Goal: Task Accomplishment & Management: Complete application form

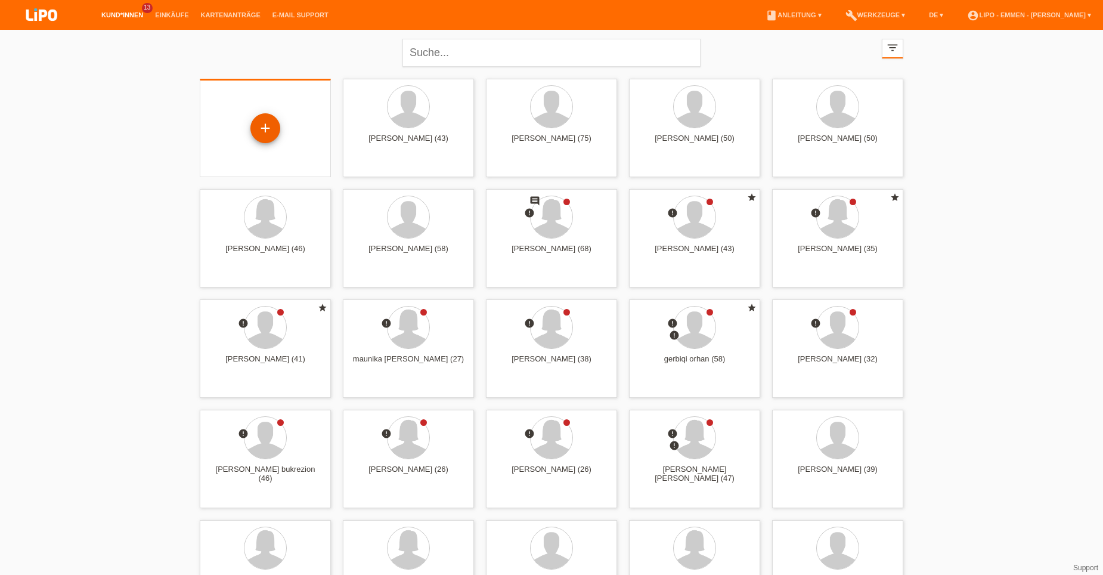
click at [278, 128] on div "+" at bounding box center [265, 128] width 30 height 30
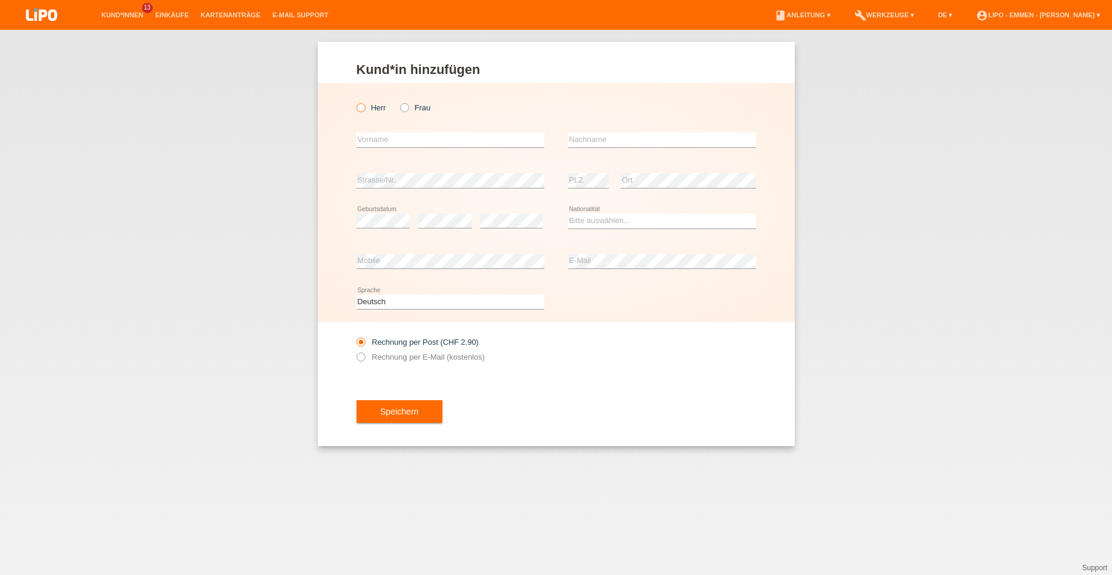
click at [369, 112] on label "Herr" at bounding box center [372, 107] width 30 height 9
click at [364, 111] on input "Herr" at bounding box center [361, 107] width 8 height 8
radio input "true"
click at [374, 145] on input "text" at bounding box center [451, 139] width 188 height 15
type input "SOLAR"
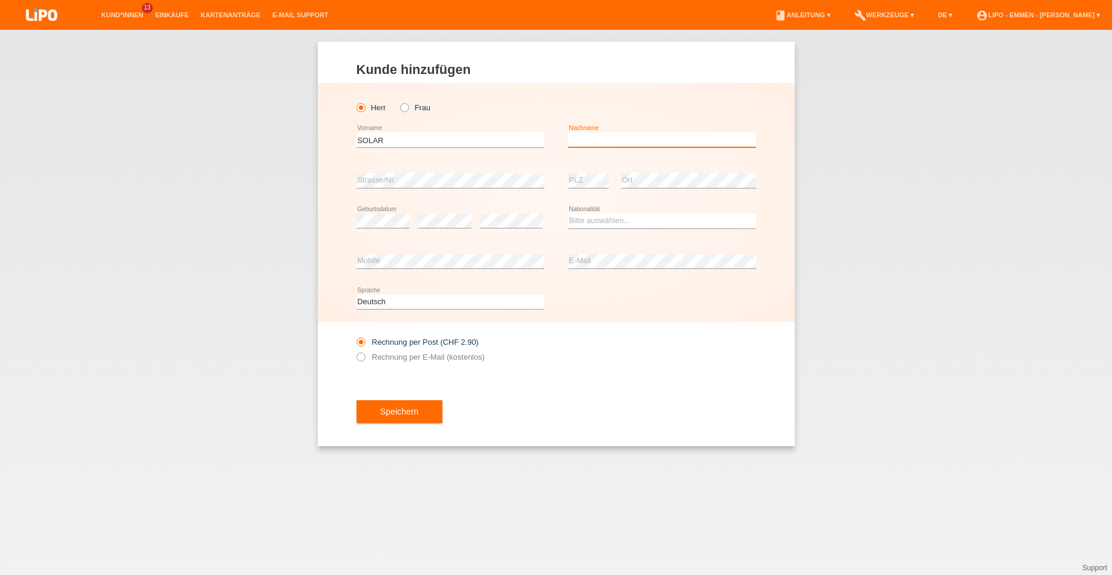
click at [602, 141] on input "text" at bounding box center [662, 139] width 188 height 15
type input "STAMENKO"
click at [346, 222] on div "Herr Frau SOLAR error Vorname" at bounding box center [556, 202] width 477 height 239
click at [620, 224] on select "Bitte auswählen... Schweiz Deutschland Liechtenstein Österreich ------------ Af…" at bounding box center [662, 220] width 188 height 14
select select "HR"
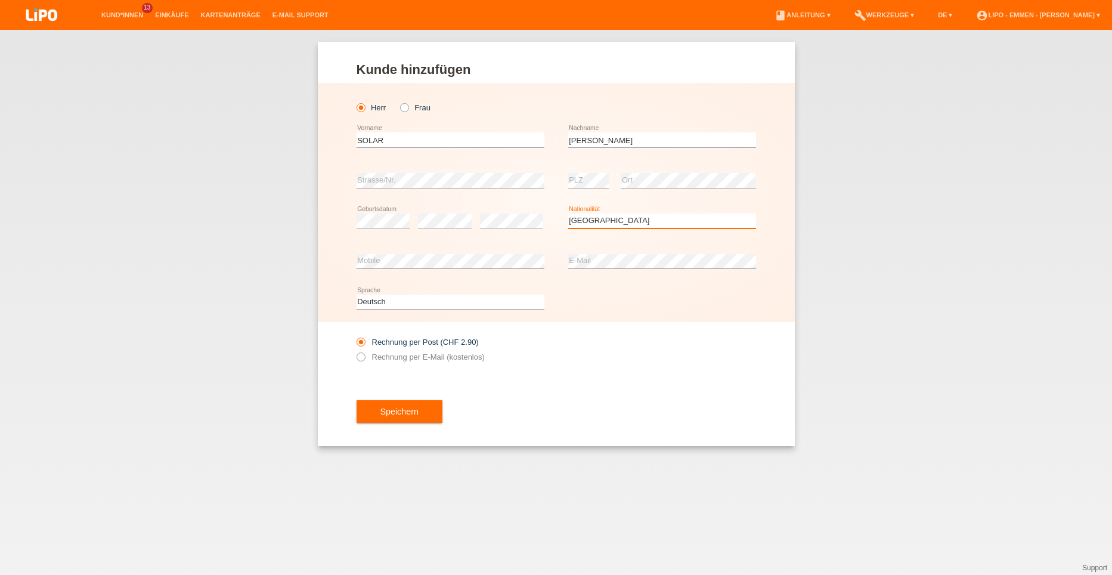
click at [568, 213] on select "Bitte auswählen... Schweiz Deutschland Liechtenstein Österreich ------------ Af…" at bounding box center [662, 220] width 188 height 14
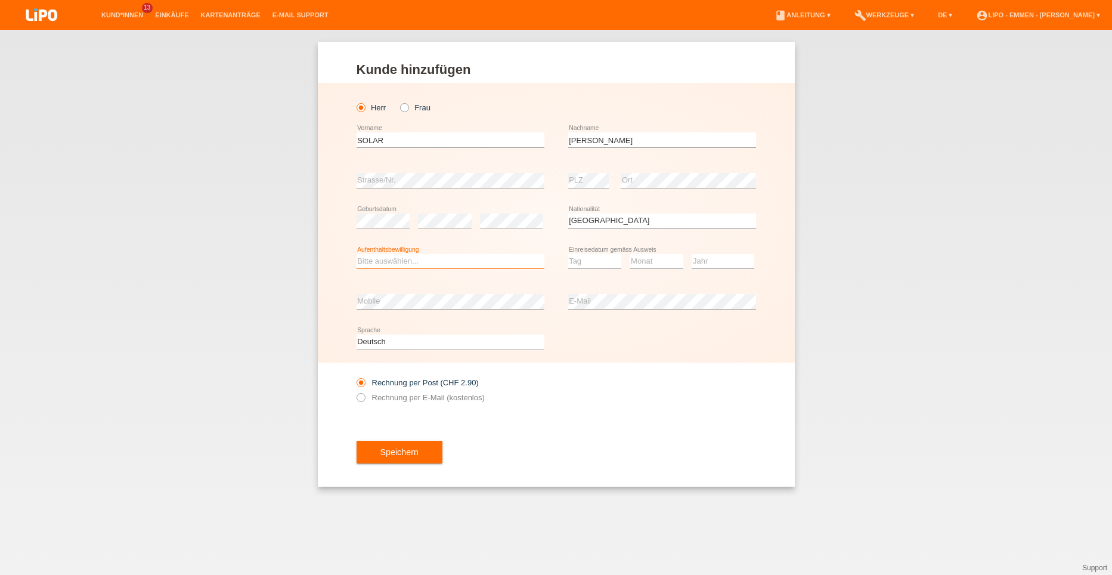
click at [444, 268] on div "Bitte auswählen... C B B - Flüchtlingsstatus Andere error Aufenthaltsbewilligung" at bounding box center [451, 261] width 188 height 15
select select "B"
click at [357, 254] on select "Bitte auswählen... C B B - Flüchtlingsstatus Andere" at bounding box center [451, 261] width 188 height 14
click at [595, 259] on select "Tag 01 02 03 04 05 06 07 08 09 10 11" at bounding box center [595, 261] width 54 height 14
select select "16"
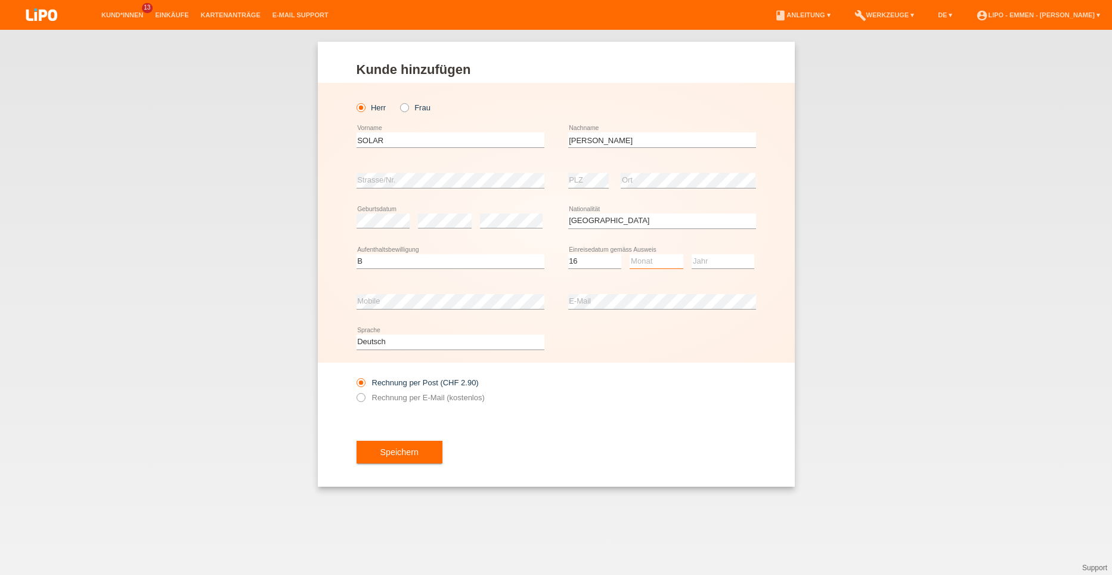
click at [640, 261] on select "Monat 01 02 03 04 05 06 07 08 09 10 11" at bounding box center [657, 261] width 54 height 14
select select "04"
click at [690, 256] on div "Tag 01 02 03 04 05 06 07 08 09 10 11 12 13 14 15 16 17 18 19 20 21 22 23 24 25 …" at bounding box center [662, 261] width 188 height 41
click at [699, 258] on select "Jahr 2025 2024 2023 2022 2021 2020 2019 2018 2017 2016 2015 2014 2013 2012 2011…" at bounding box center [723, 261] width 63 height 14
select select "2024"
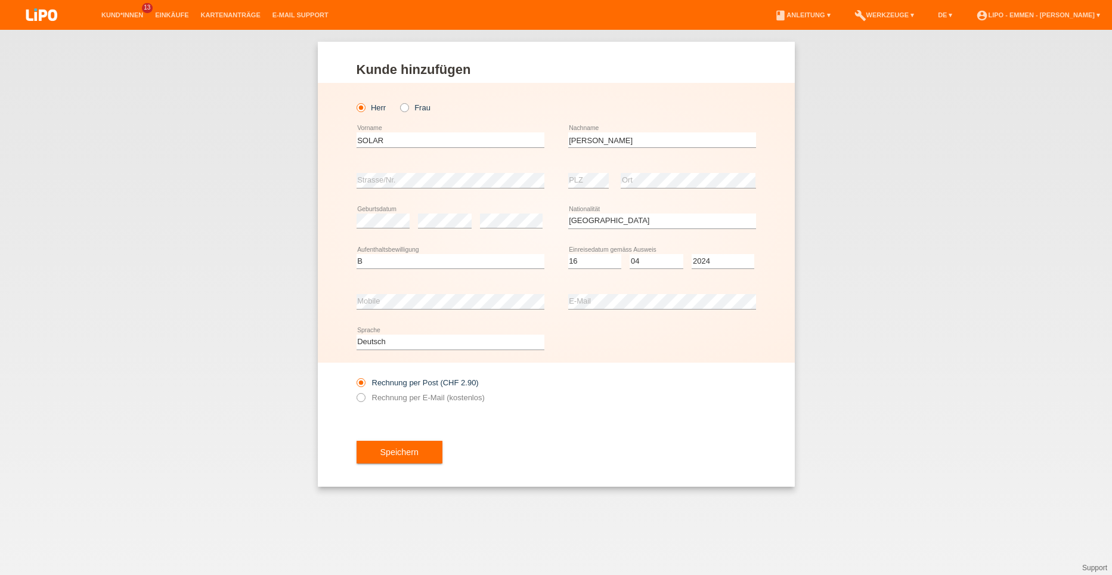
click at [689, 258] on div "Tag 01 02 03 04 05 06 07 08 09 10 11 12 13 14 15 16 17 18 19 20 21 22 23 24 25 …" at bounding box center [662, 261] width 188 height 41
click at [374, 447] on button "Speichern" at bounding box center [400, 452] width 86 height 23
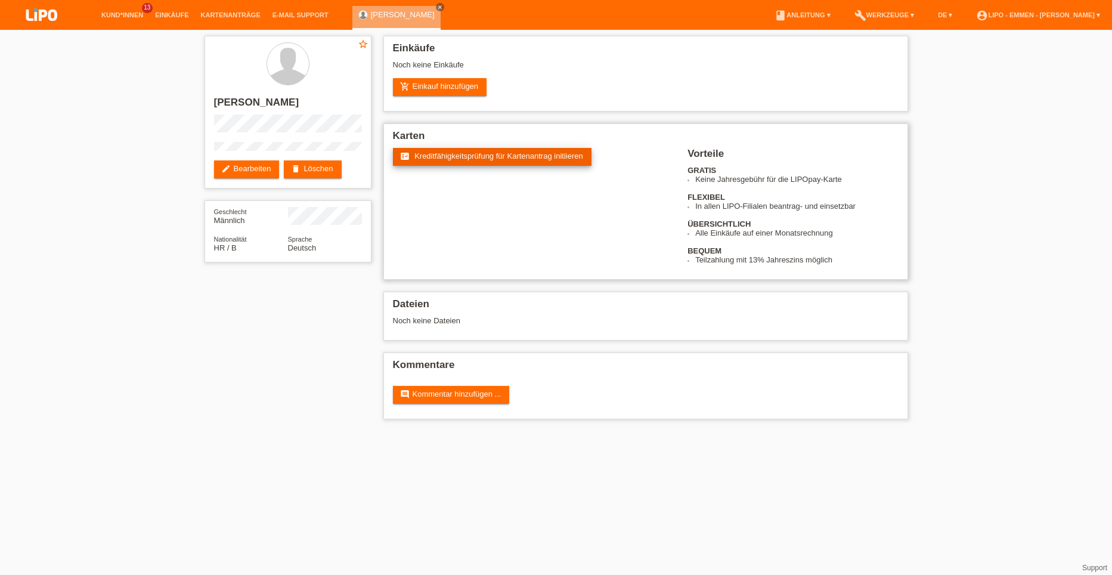
click at [433, 156] on span "Kreditfähigkeitsprüfung für Kartenantrag initiieren" at bounding box center [498, 155] width 169 height 9
drag, startPoint x: 562, startPoint y: 22, endPoint x: 466, endPoint y: 247, distance: 244.4
click at [466, 247] on div "fact_check Kreditfähigkeitsprüfung für Kartenantrag initiieren Die Kreditfähigk…" at bounding box center [646, 206] width 506 height 116
click at [125, 12] on link "Kund*innen" at bounding box center [122, 14] width 54 height 7
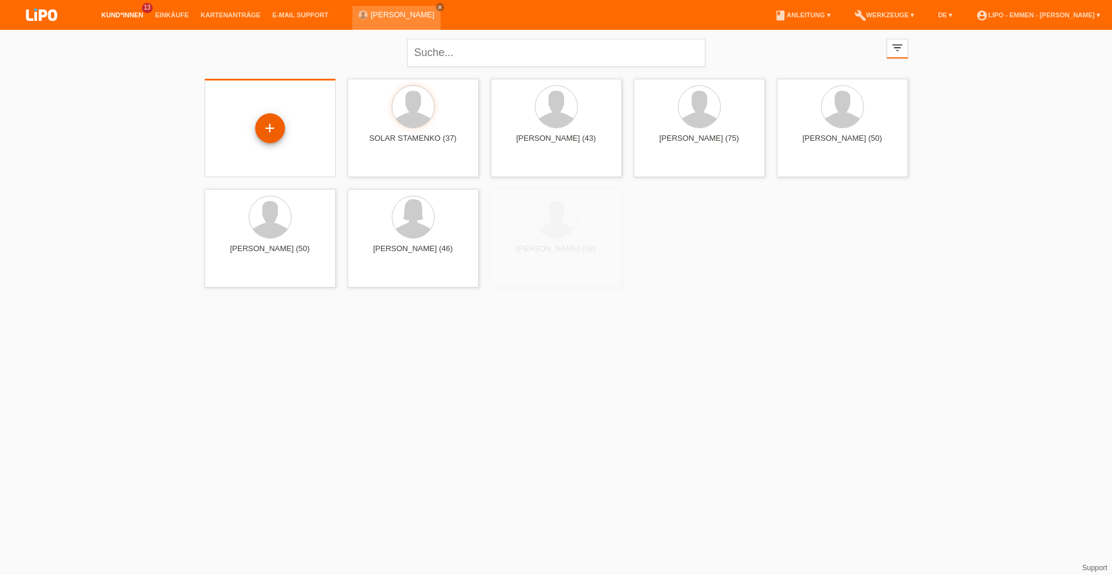
click at [265, 120] on div "+" at bounding box center [270, 128] width 30 height 30
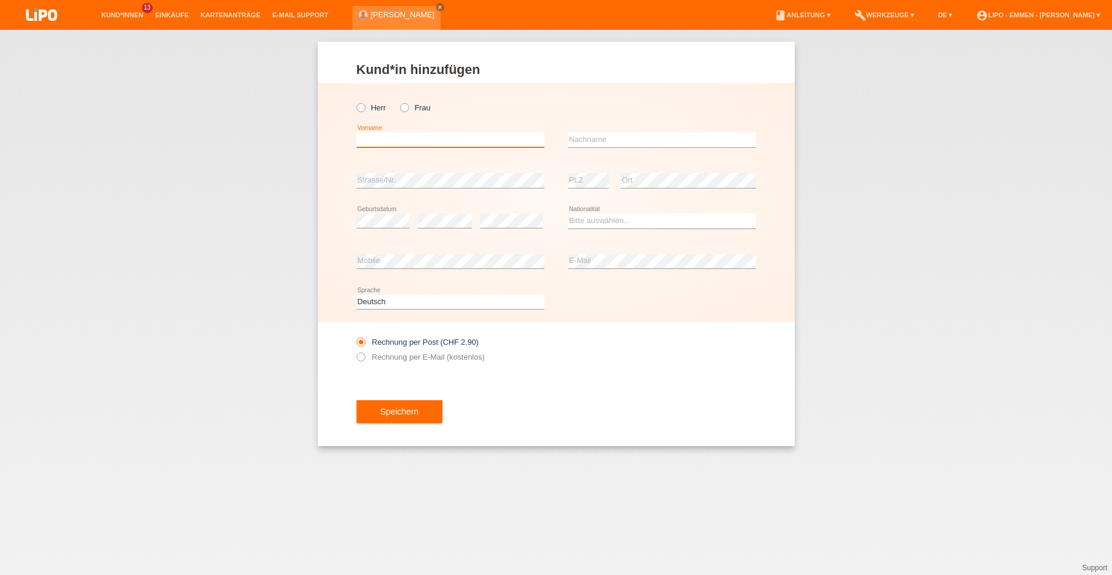
click at [407, 137] on input "text" at bounding box center [451, 139] width 188 height 15
type input "[PERSON_NAME]"
click at [614, 138] on input "text" at bounding box center [662, 139] width 188 height 15
type input "solar"
click at [509, 228] on icon at bounding box center [511, 228] width 63 height 1
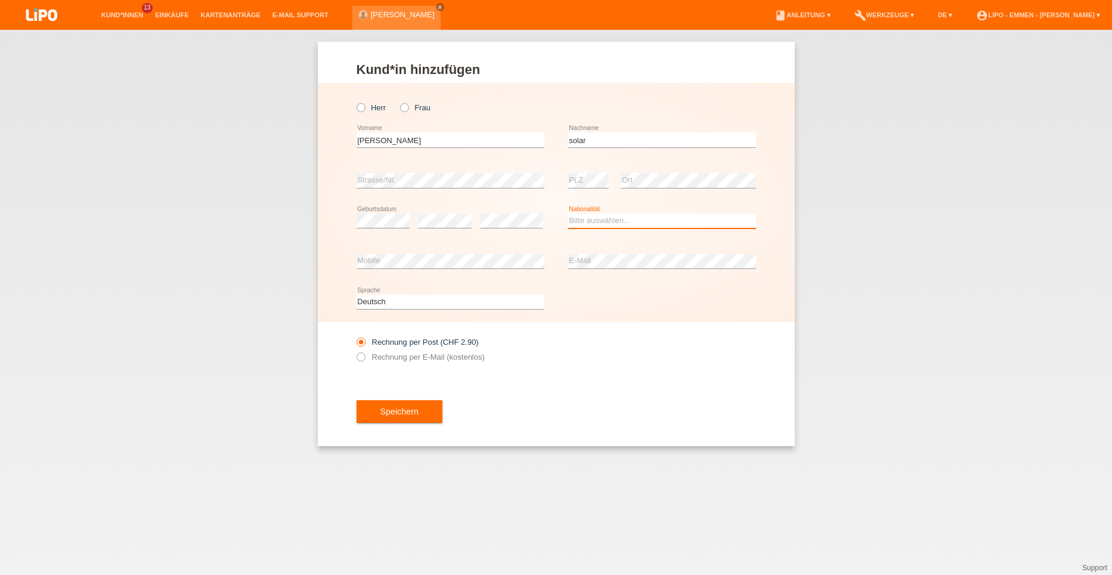
click at [593, 225] on select "Bitte auswählen... Schweiz Deutschland Liechtenstein Österreich ------------ Af…" at bounding box center [662, 220] width 188 height 14
select select "RS"
click at [568, 213] on select "Bitte auswählen... Schweiz Deutschland Liechtenstein Österreich ------------ Af…" at bounding box center [662, 220] width 188 height 14
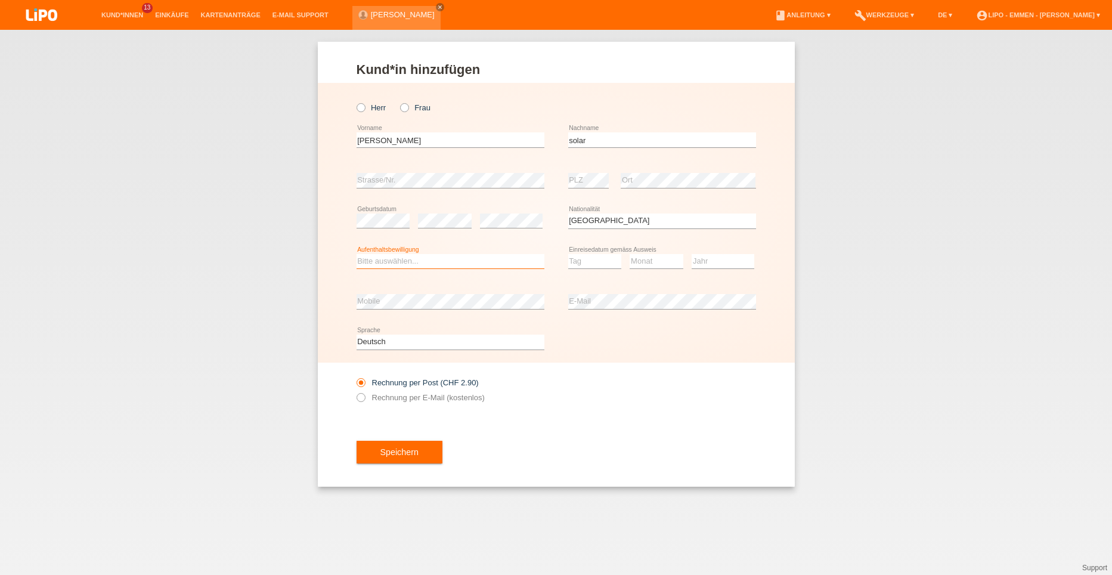
click at [445, 264] on select "Bitte auswählen... C B B - Flüchtlingsstatus Andere" at bounding box center [451, 261] width 188 height 14
select select "B"
click at [357, 254] on select "Bitte auswählen... C B B - Flüchtlingsstatus Andere" at bounding box center [451, 261] width 188 height 14
click at [613, 258] on select "Tag 01 02 03 04 05 06 07 08 09 10 11" at bounding box center [595, 261] width 54 height 14
select select "01"
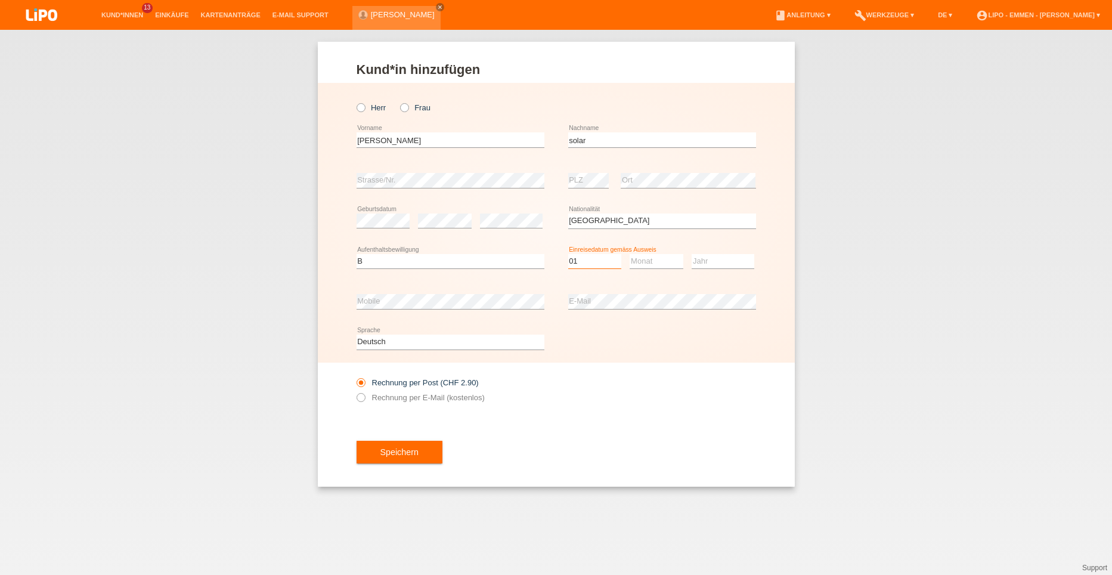
click at [568, 254] on select "Tag 01 02 03 04 05 06 07 08 09 10 11" at bounding box center [595, 261] width 54 height 14
click at [648, 250] on div "Monat 01 02 03 04 05 06 07 08 09 10 11 12 error" at bounding box center [657, 261] width 54 height 41
click at [648, 254] on select "Monat 01 02 03 04 05 06 07 08 09 10 11" at bounding box center [657, 261] width 54 height 14
select select "09"
click at [630, 254] on select "Monat 01 02 03 04 05 06 07 08 09 10 11" at bounding box center [657, 261] width 54 height 14
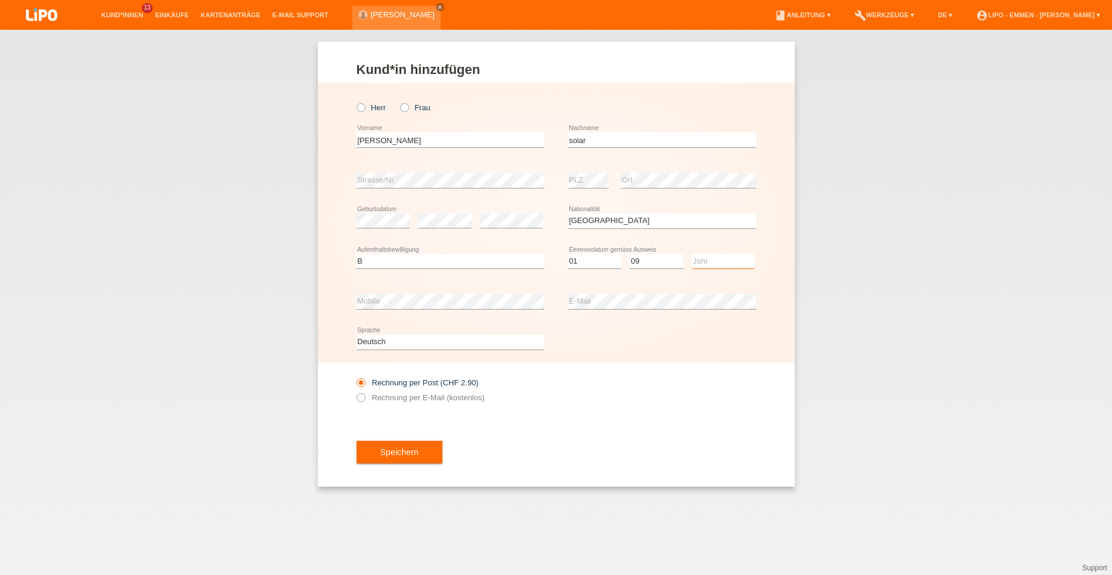
click at [704, 265] on select "Jahr 2025 2024 2023 2022 2021 2020 2019 2018 2017 2016 2015 2014 2013 2012 2011…" at bounding box center [723, 261] width 63 height 14
click at [692, 254] on select "Jahr 2025 2024 2023 2022 2021 2020 2019 2018 2017 2016 2015 2014 2013 2012 2011…" at bounding box center [723, 261] width 63 height 14
click at [708, 264] on select "Jahr 2025 2024 2023 2022 2021 2020 2019 2018 2017 2016 2015 2014 2013 2012 2011…" at bounding box center [723, 261] width 63 height 14
select select "2024"
click at [692, 254] on select "Jahr 2025 2024 2023 2022 2021 2020 2019 2018 2017 2016 2015 2014 2013 2012 2011…" at bounding box center [723, 261] width 63 height 14
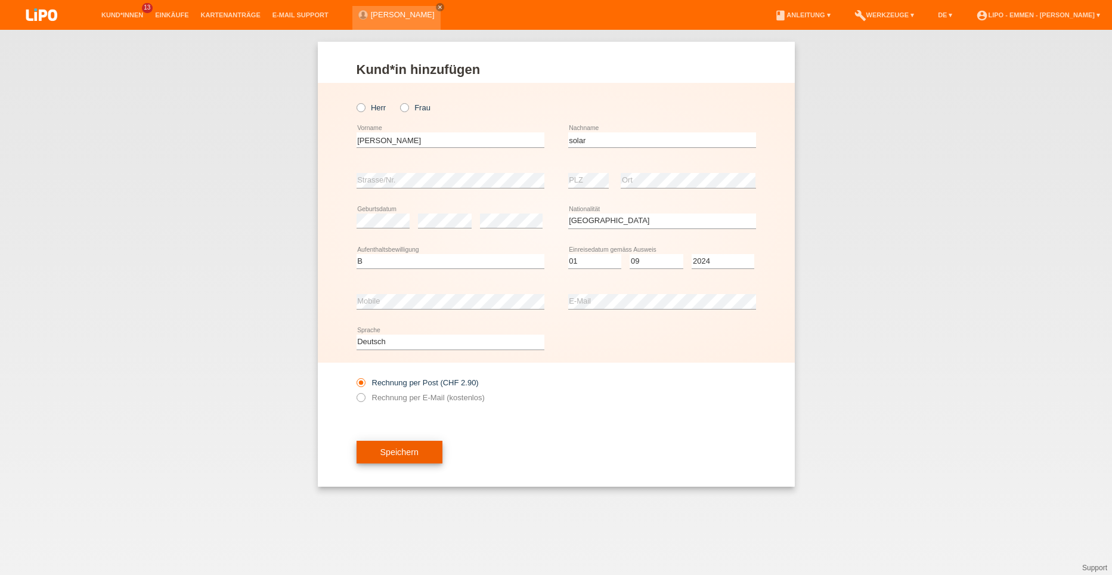
click at [397, 448] on span "Speichern" at bounding box center [399, 452] width 38 height 10
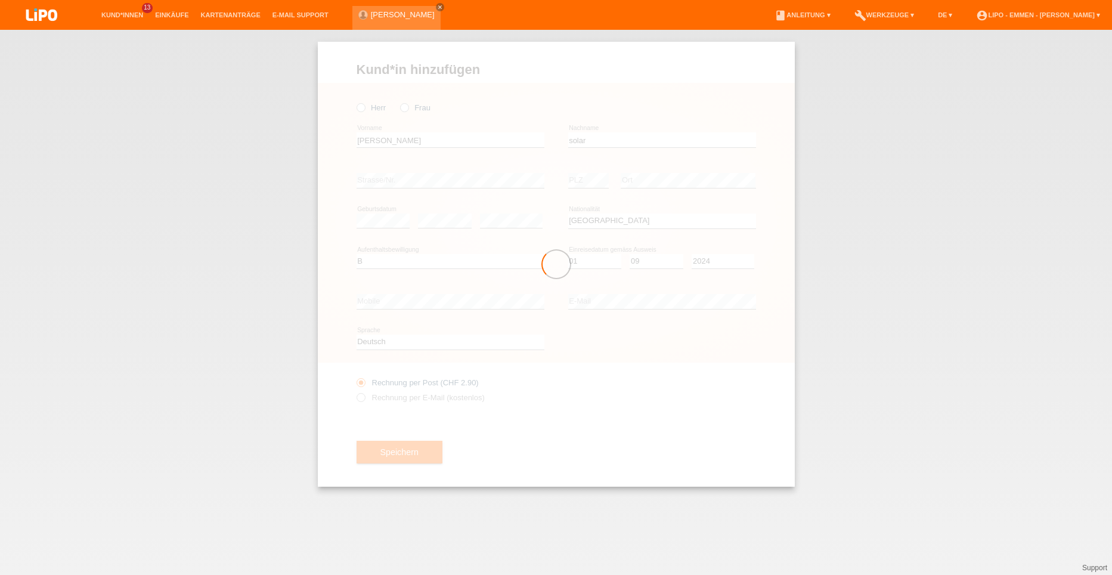
click at [405, 111] on div at bounding box center [556, 264] width 477 height 445
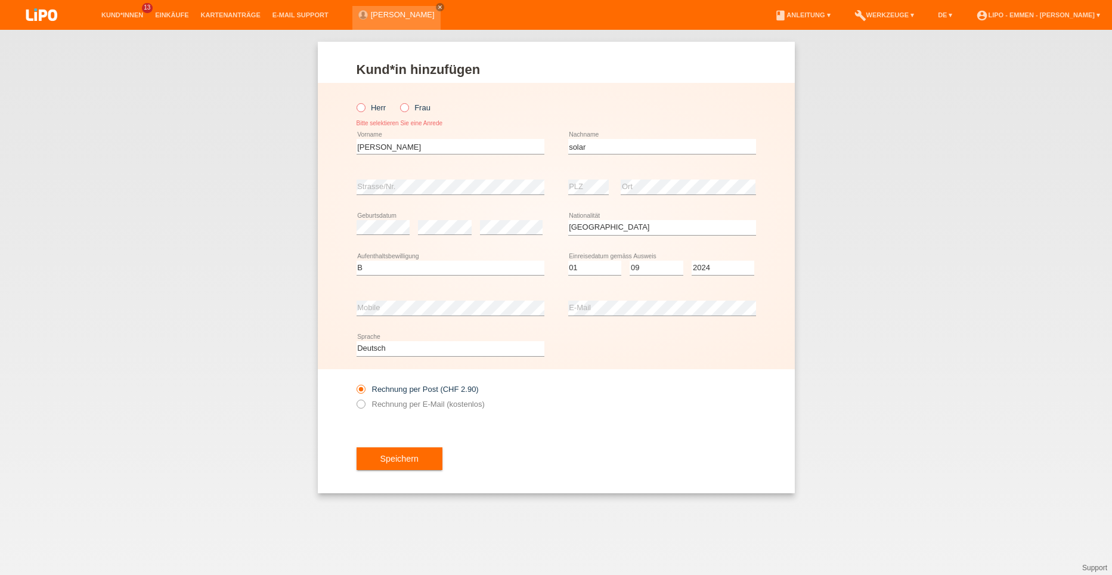
click at [398, 101] on icon at bounding box center [398, 101] width 0 height 0
click at [407, 111] on input "Frau" at bounding box center [404, 107] width 8 height 8
radio input "true"
click at [411, 453] on button "Speichern" at bounding box center [400, 458] width 86 height 23
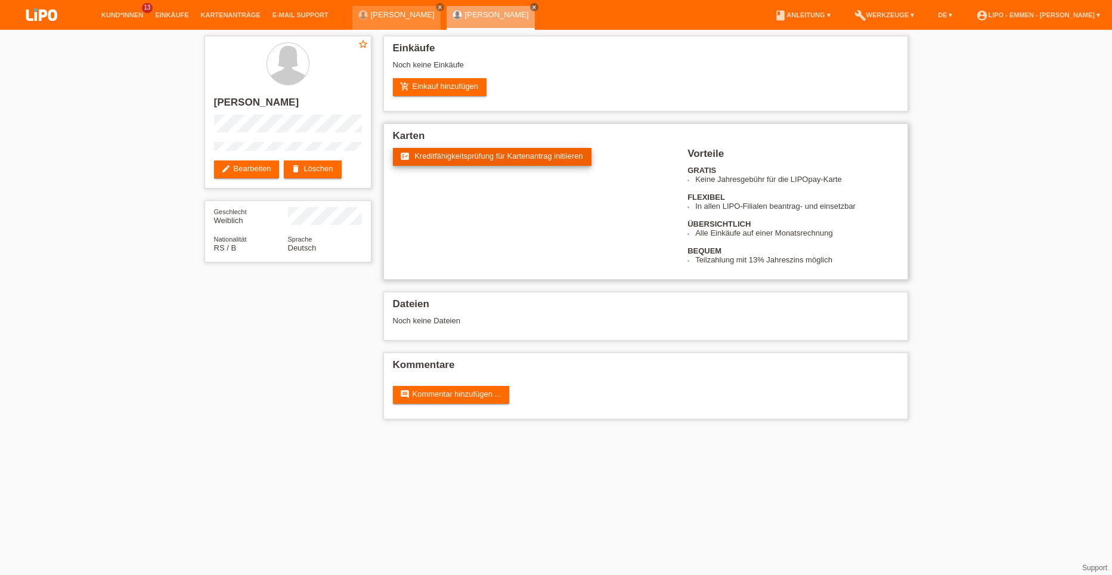
click at [499, 163] on link "fact_check Kreditfähigkeitsprüfung für Kartenantrag initiieren" at bounding box center [492, 157] width 199 height 18
